Goal: Transaction & Acquisition: Purchase product/service

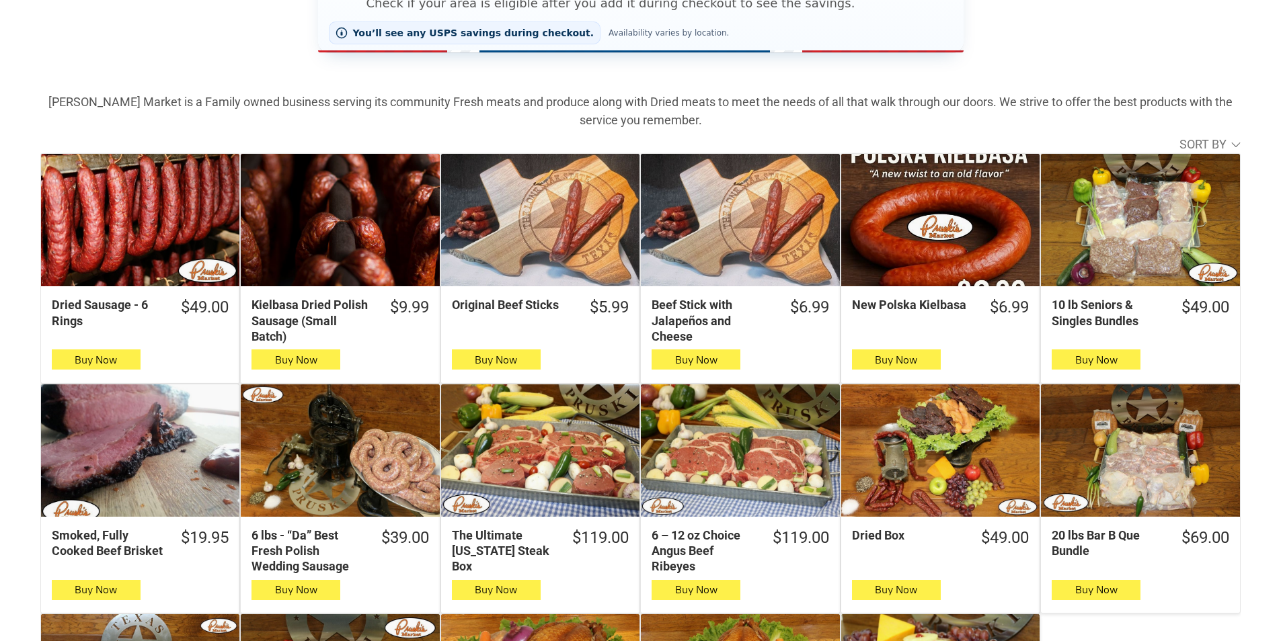
scroll to position [336, 0]
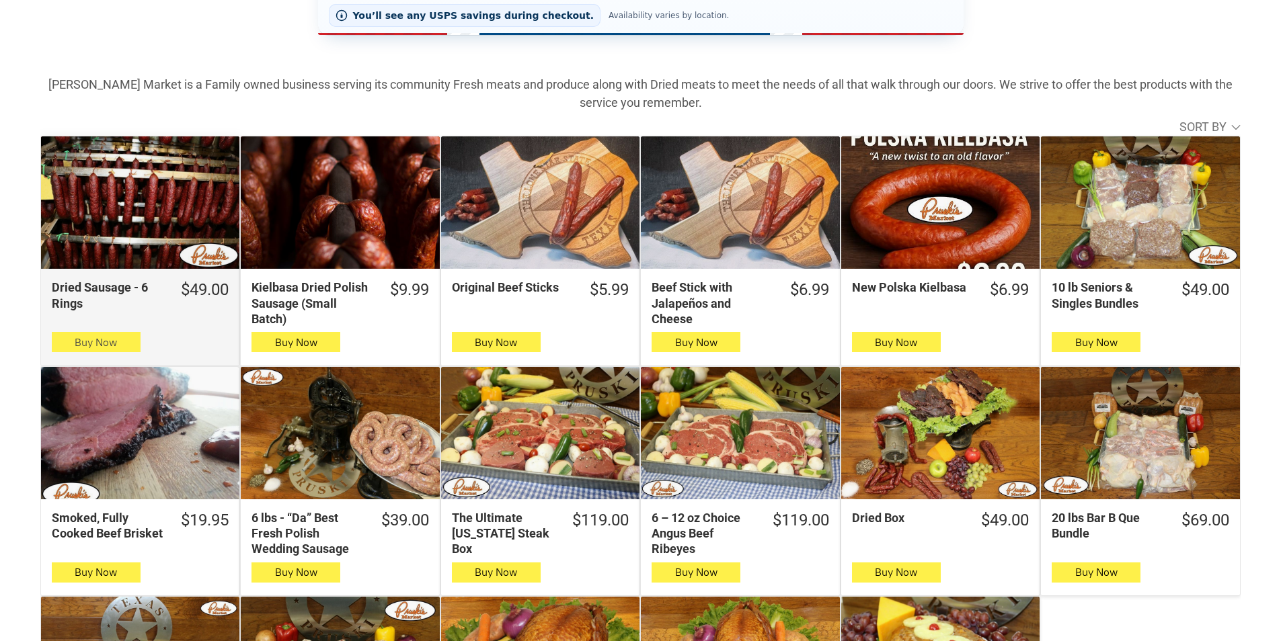
click at [78, 349] on span "Buy Now" at bounding box center [96, 342] width 42 height 13
click at [133, 348] on button "Buy Now" at bounding box center [96, 342] width 89 height 20
click at [122, 347] on button "Buy Now" at bounding box center [96, 342] width 89 height 20
